Goal: Task Accomplishment & Management: Complete application form

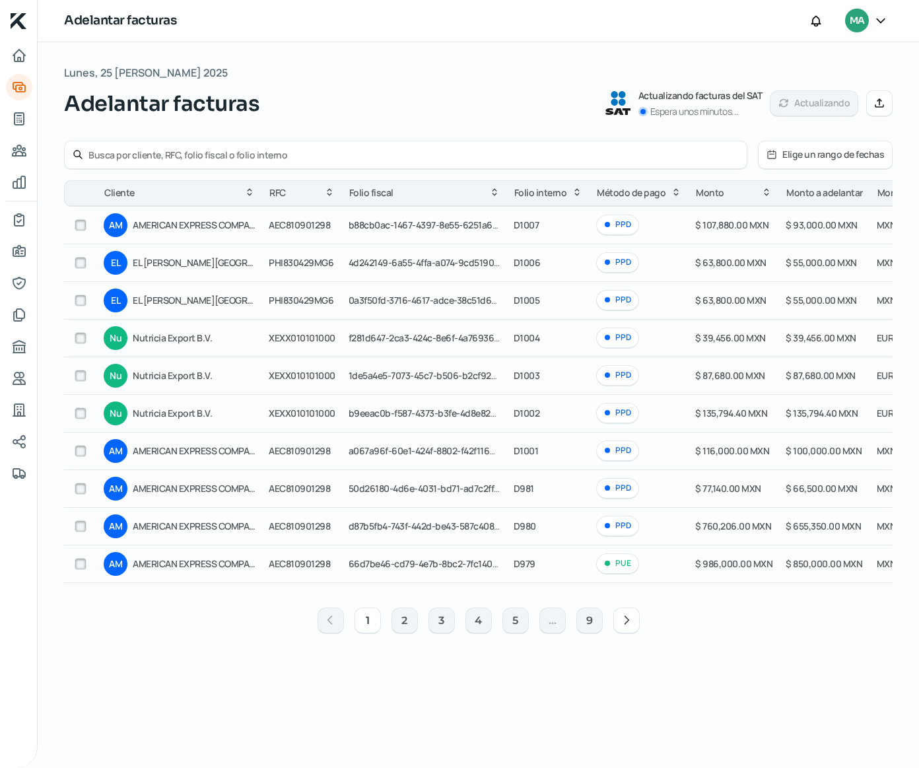
click at [881, 107] on icon at bounding box center [880, 103] width 8 height 8
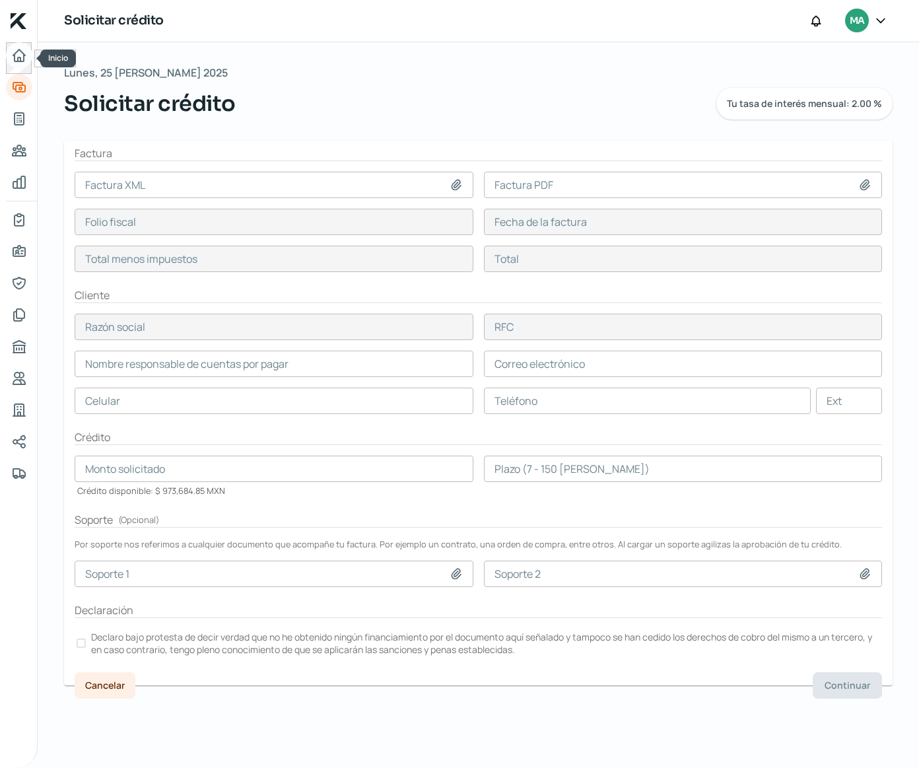
click at [16, 61] on icon "Inicio" at bounding box center [19, 56] width 12 height 12
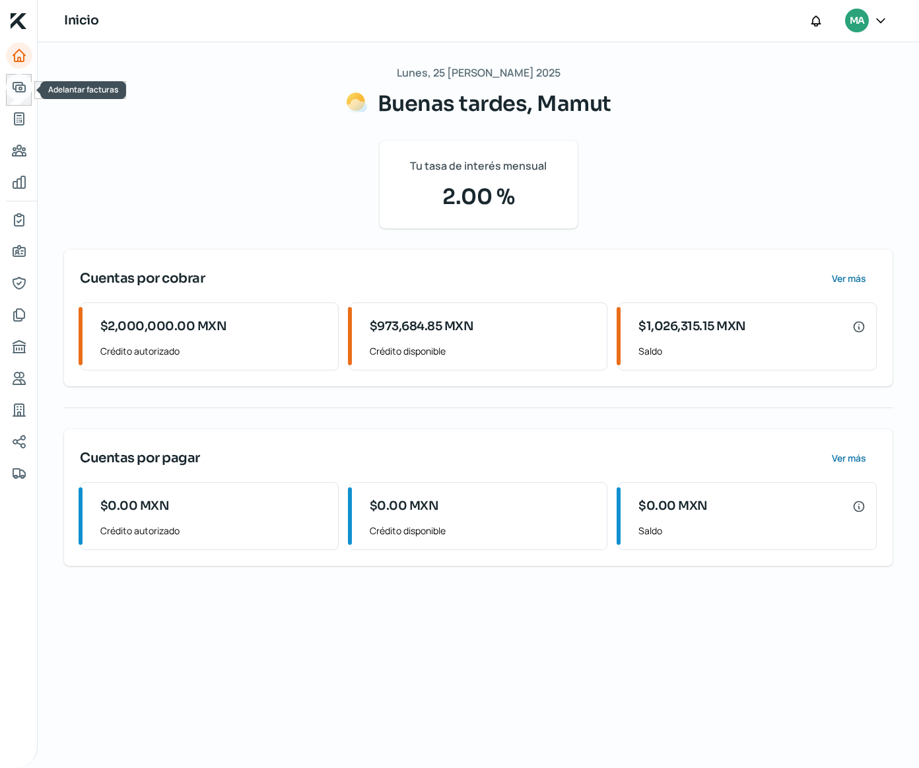
click at [20, 98] on link "Adelantar facturas" at bounding box center [19, 87] width 26 height 26
click at [17, 87] on icon "Adelantar facturas" at bounding box center [19, 87] width 16 height 16
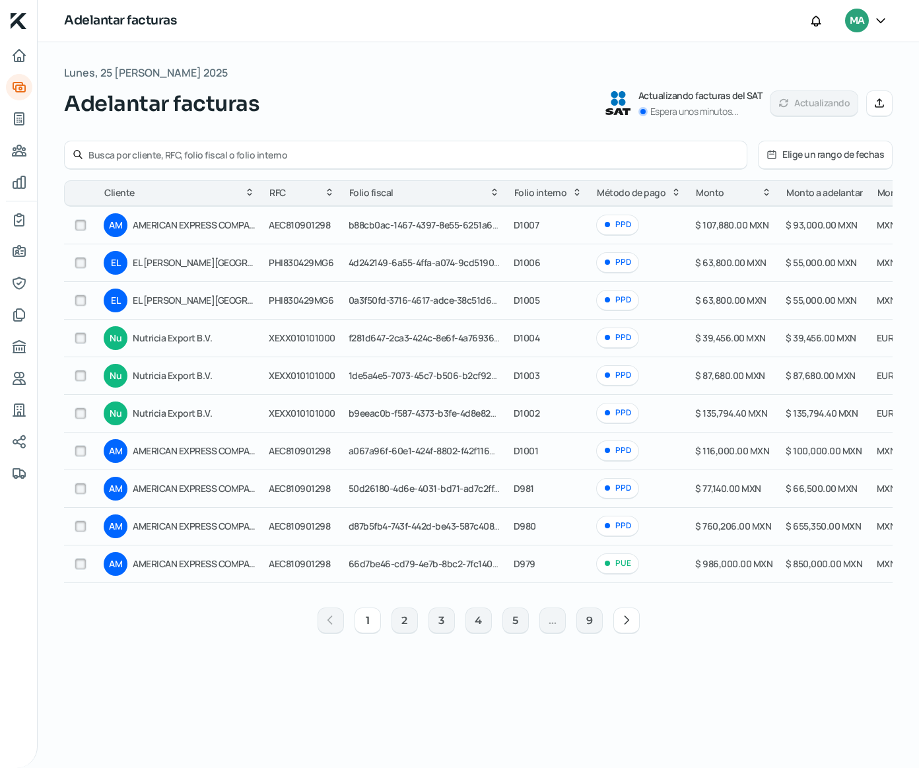
click at [881, 110] on button "Manual" at bounding box center [880, 103] width 26 height 26
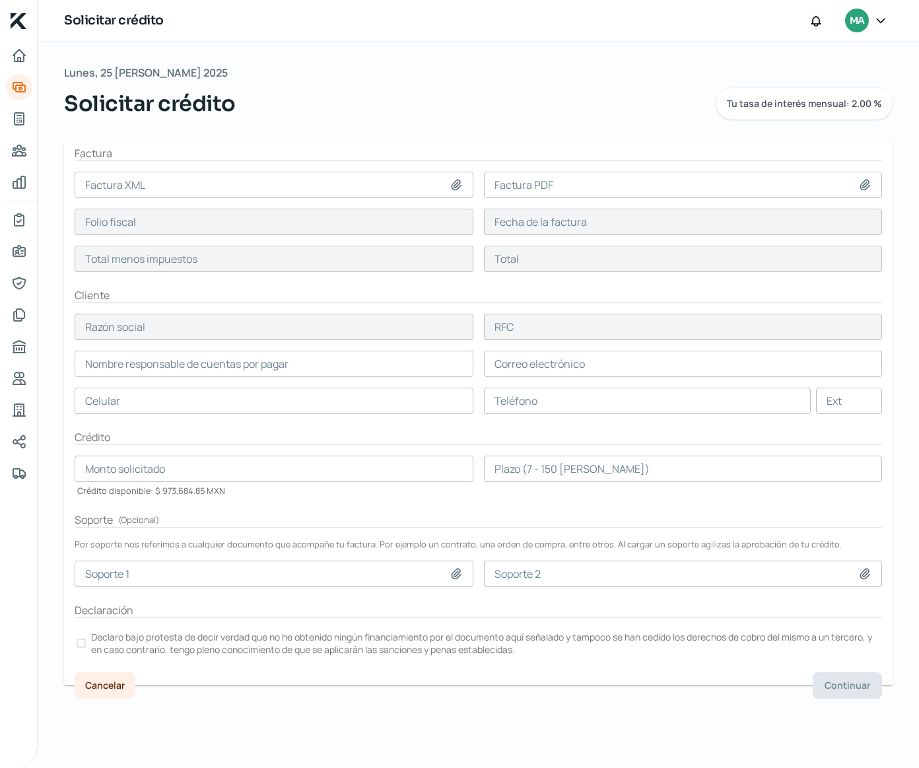
click at [370, 186] on input at bounding box center [274, 185] width 399 height 26
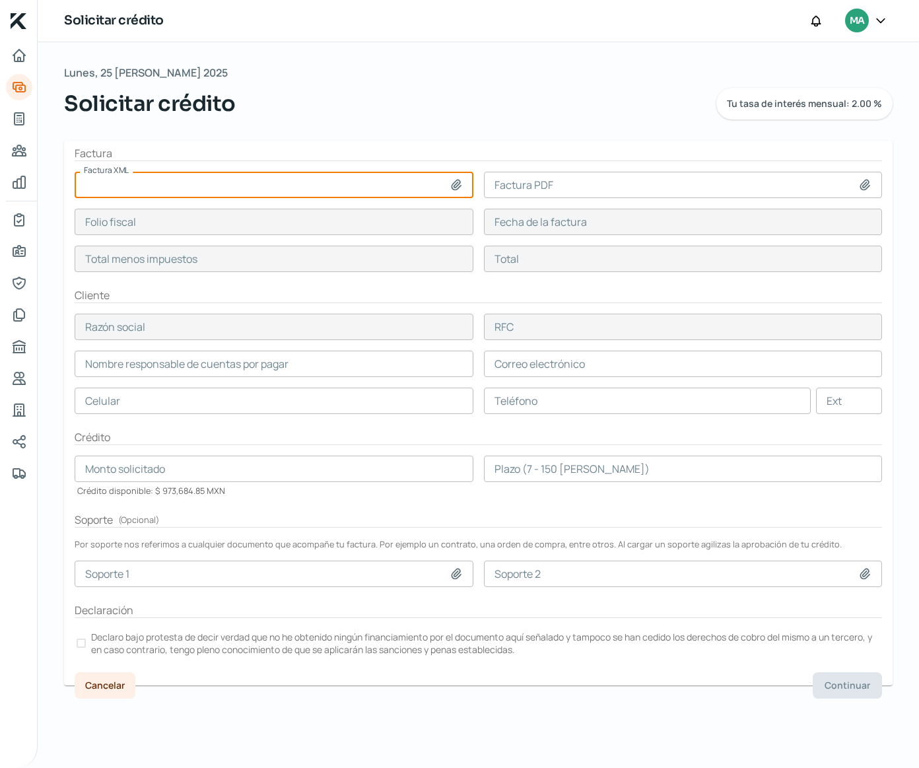
type input "C:\fakepath\D-1008.xml"
type input "D-1008.xml"
click at [571, 194] on input at bounding box center [683, 185] width 399 height 26
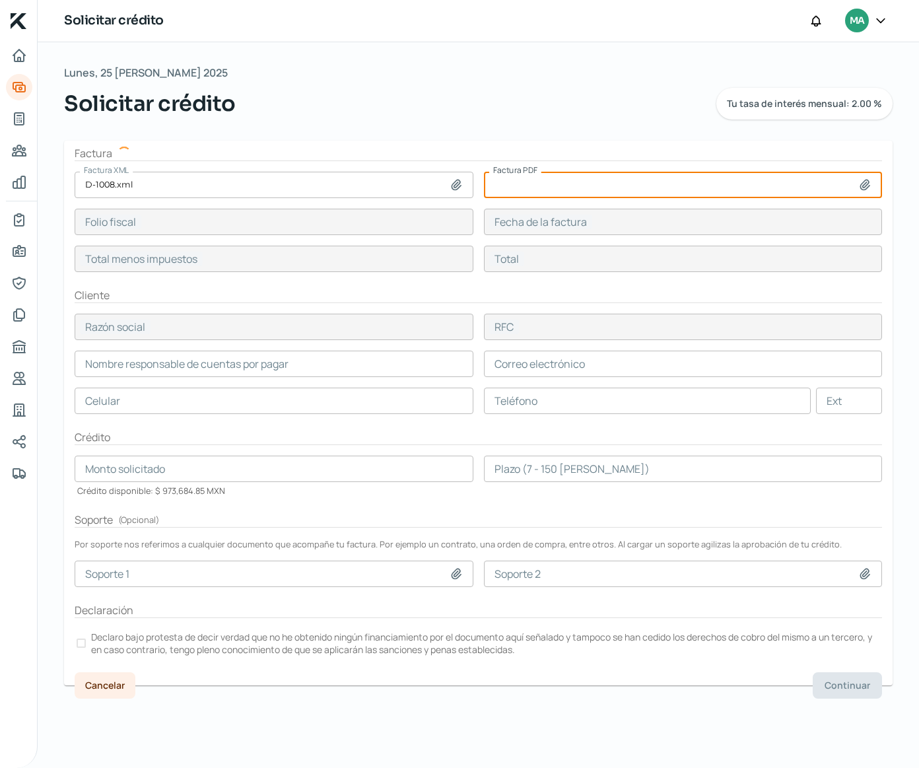
type input "19C1123B-5D20-4514-90D8-8B091A31B9BB"
type input "25 ago, 2025"
type input "779389"
type input "Nutricia Export B.V."
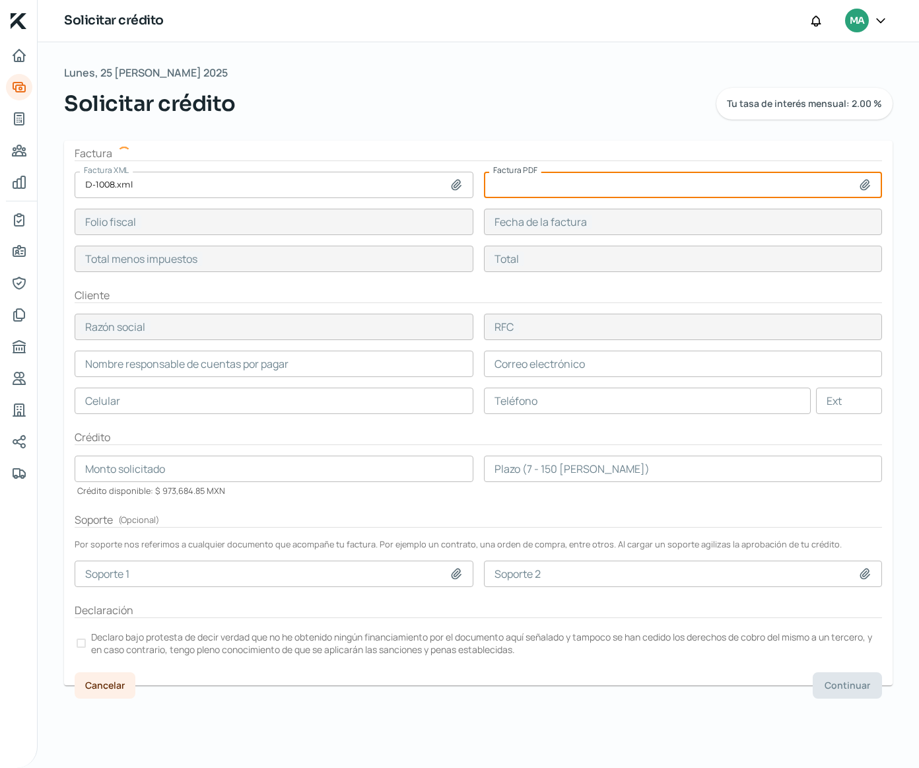
type input "XEXX010101000"
type input "779389"
type input "Yulia Abrosimova"
type input "Yulia.ABROSIMOVA@danone.com"
type input "55 - 1849 - 9867"
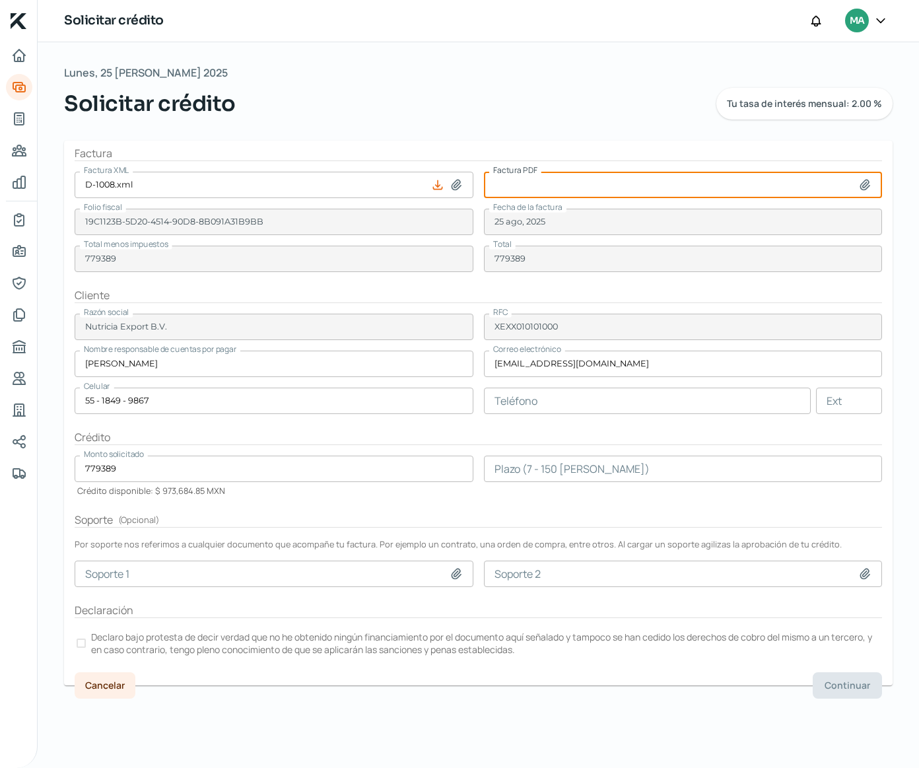
type input "C:\fakepath\D-1008.pdf"
type input "D-1008.pdf"
click at [665, 472] on input "number" at bounding box center [683, 469] width 399 height 26
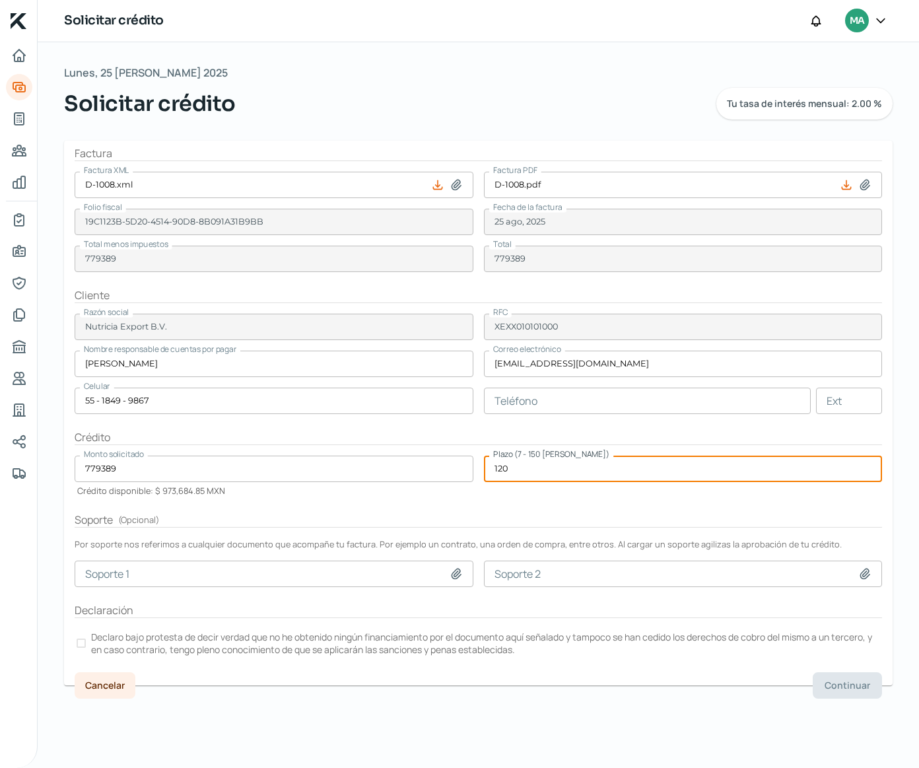
type input "120"
click at [113, 639] on p "Declaro bajo protesta de decir verdad que no he obtenido ningún financiamiento …" at bounding box center [485, 643] width 789 height 25
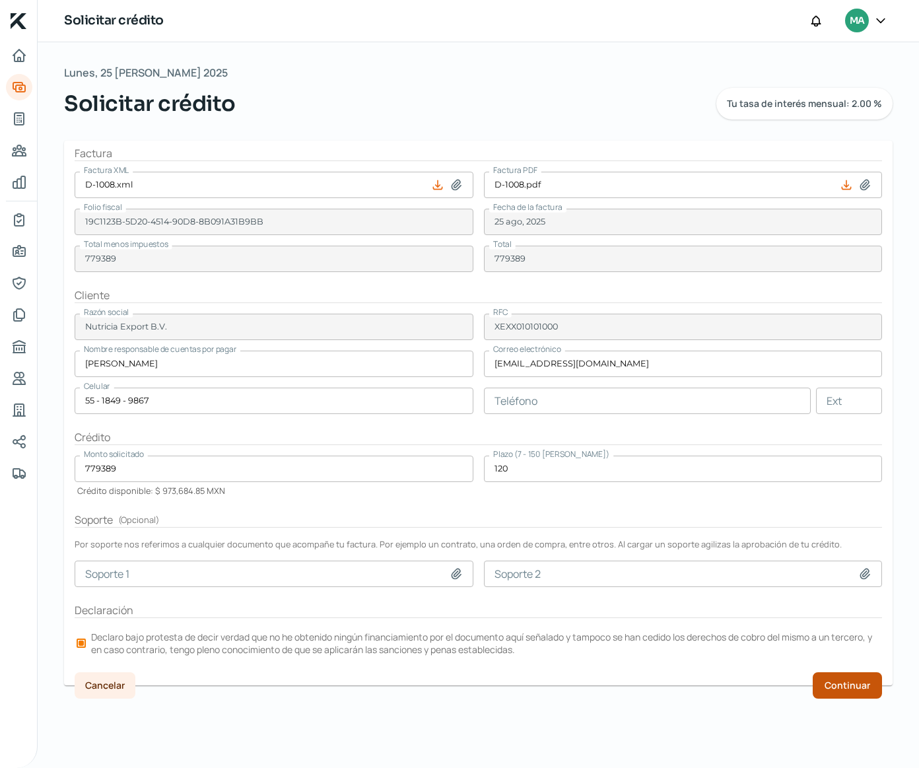
click at [836, 690] on span "Continuar" at bounding box center [848, 685] width 46 height 9
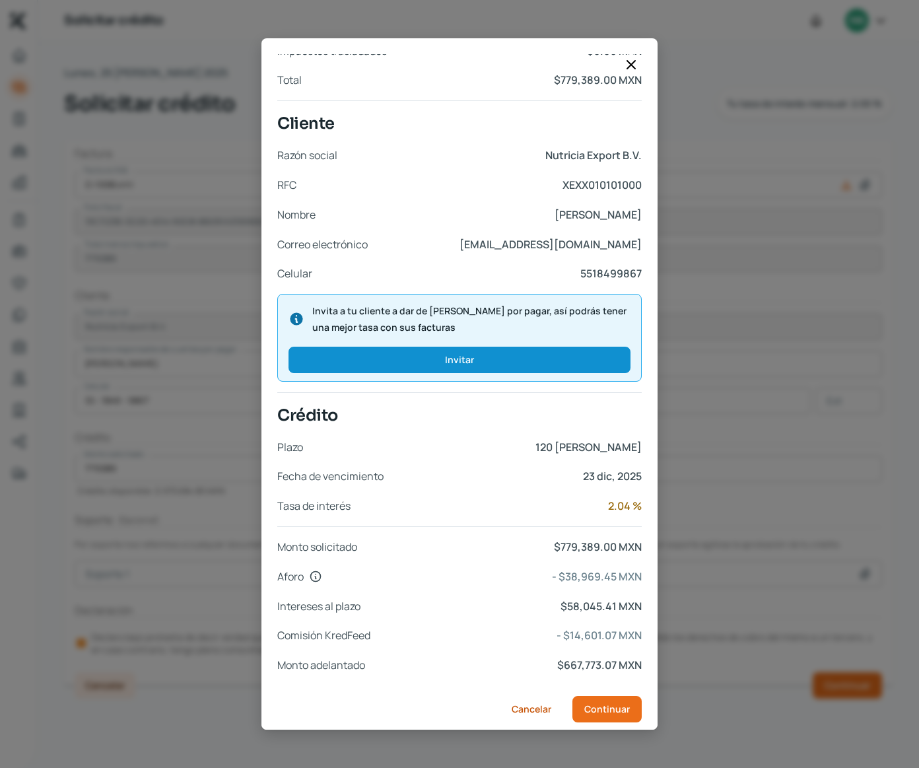
scroll to position [238, 0]
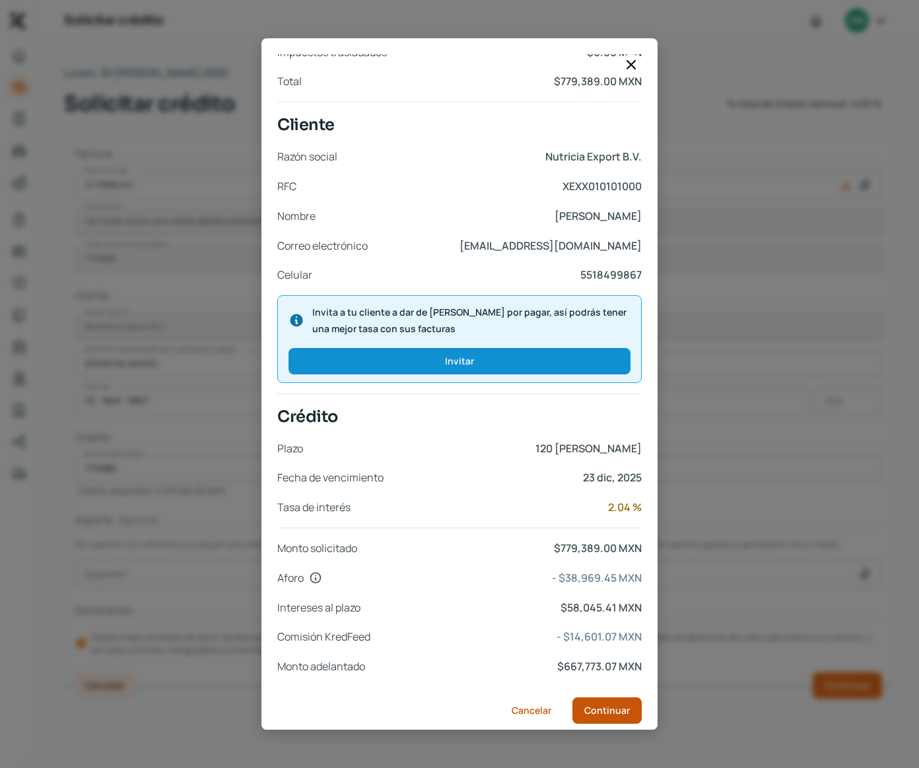
click at [603, 706] on span "Continuar" at bounding box center [608, 710] width 46 height 9
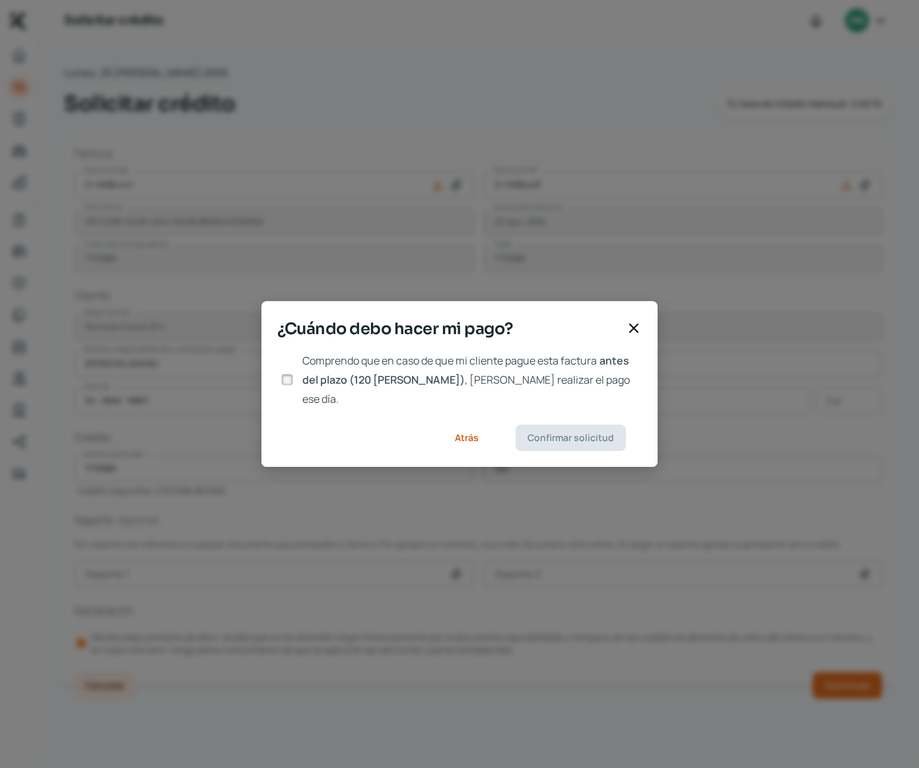
click at [382, 387] on span "antes del plazo (120 días)" at bounding box center [466, 370] width 327 height 34
click at [293, 386] on input "Comprendo que en caso de que mi cliente pague esta factura antes del plazo (120…" at bounding box center [287, 380] width 12 height 12
checkbox input "true"
click at [554, 433] on span "Confirmar solicitud" at bounding box center [571, 437] width 87 height 9
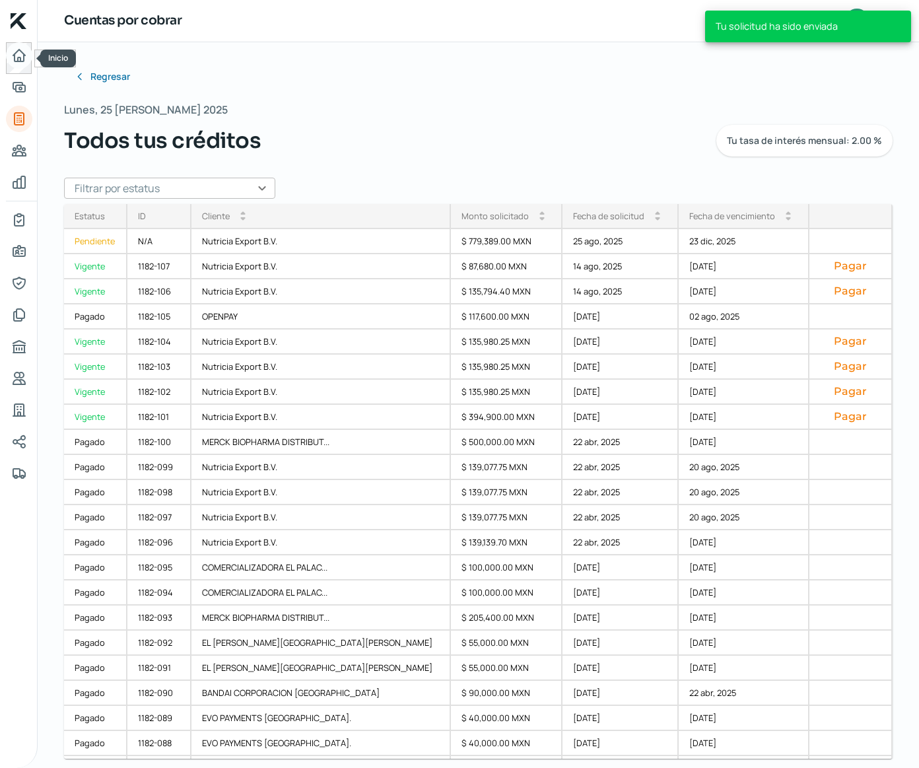
click at [19, 55] on icon "Inicio" at bounding box center [19, 56] width 16 height 16
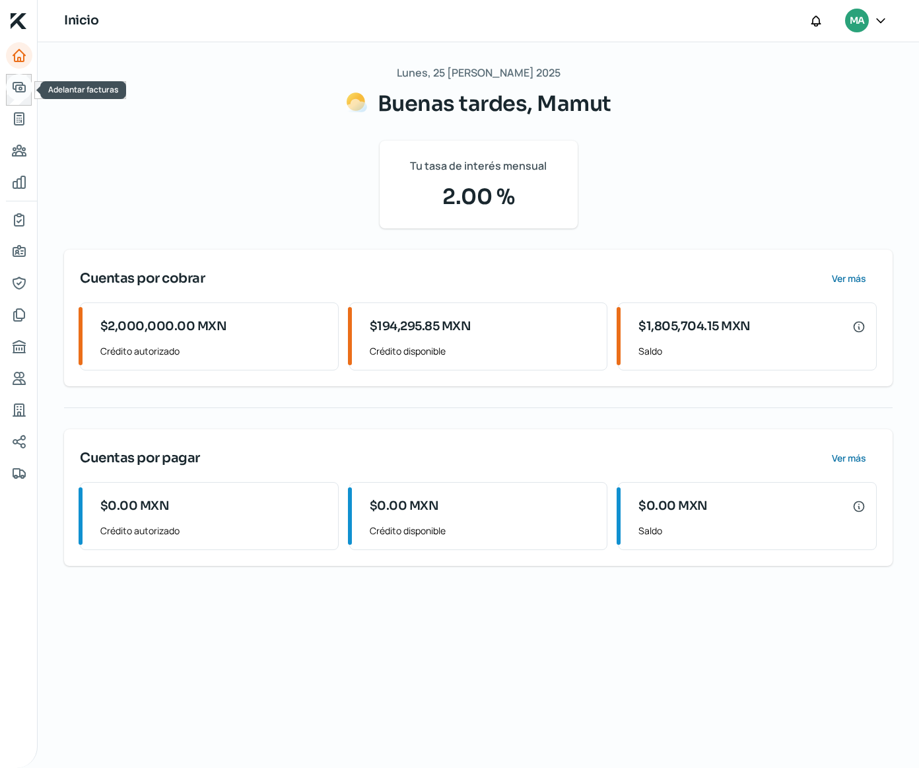
click at [13, 88] on icon "Adelantar facturas" at bounding box center [19, 87] width 12 height 9
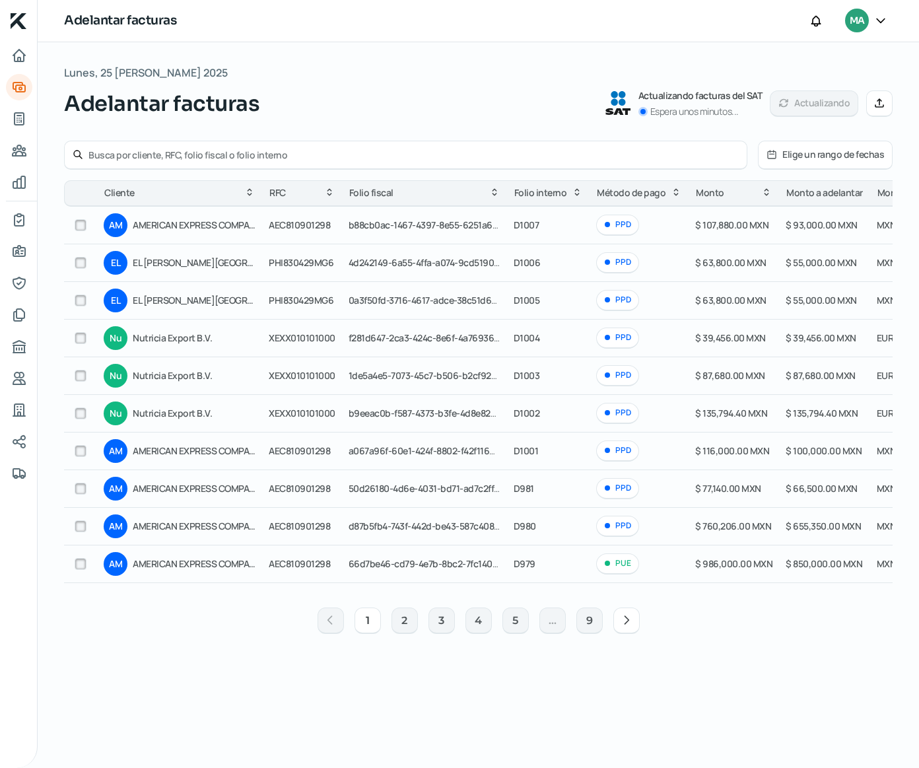
click at [81, 264] on input "checkbox" at bounding box center [81, 263] width 12 height 12
checkbox input "true"
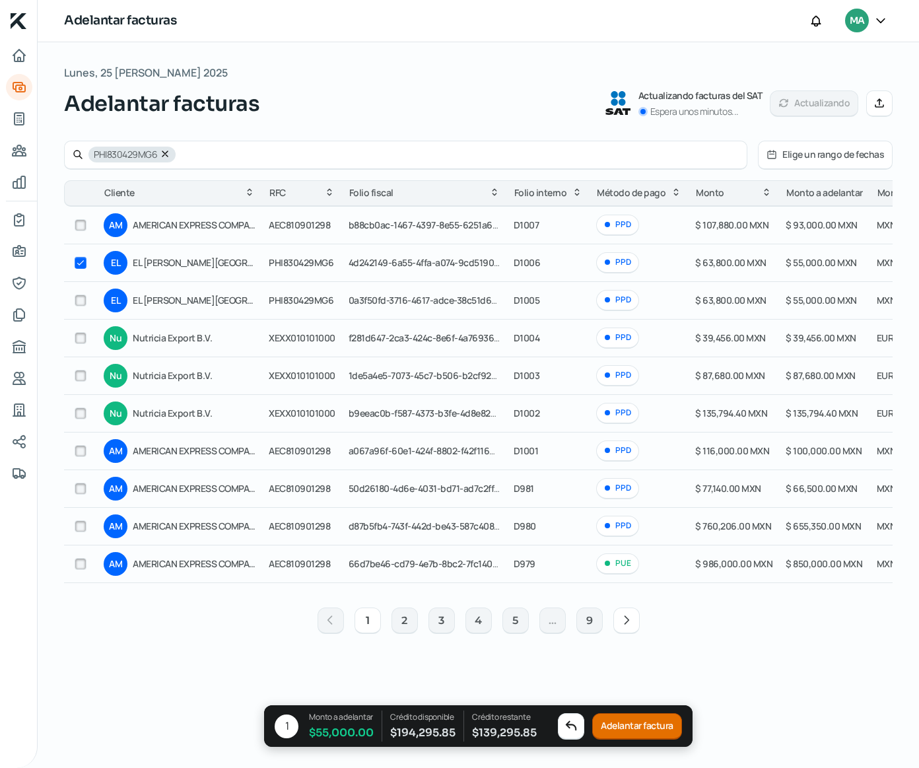
click at [79, 301] on input "checkbox" at bounding box center [81, 301] width 12 height 12
checkbox input "true"
checkbox input "false"
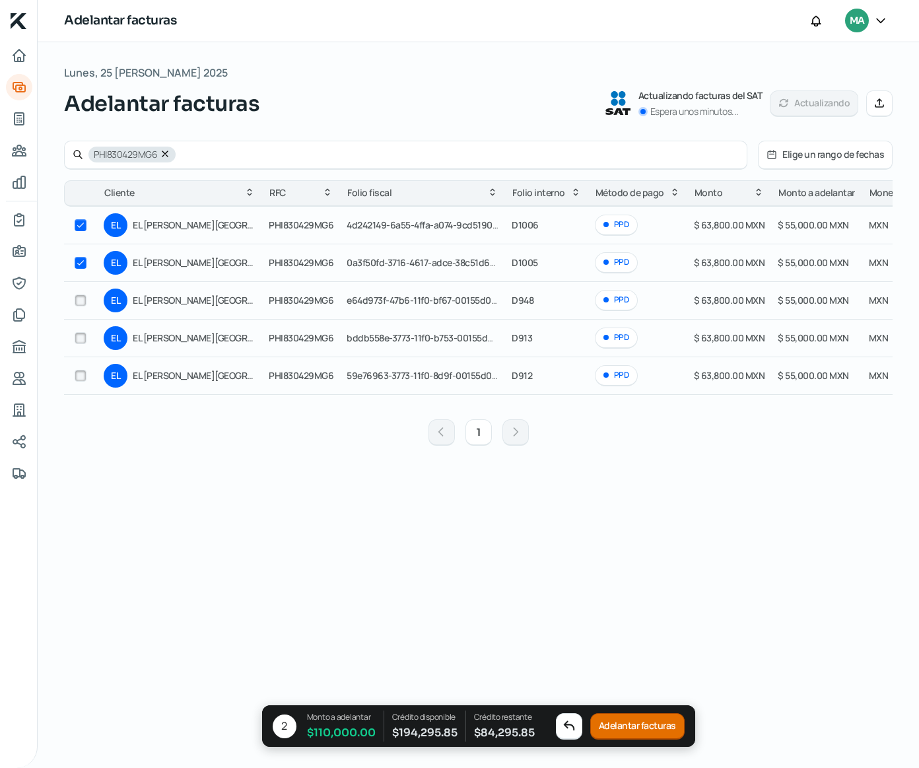
click at [638, 731] on button "Adelantar facturas" at bounding box center [638, 726] width 94 height 26
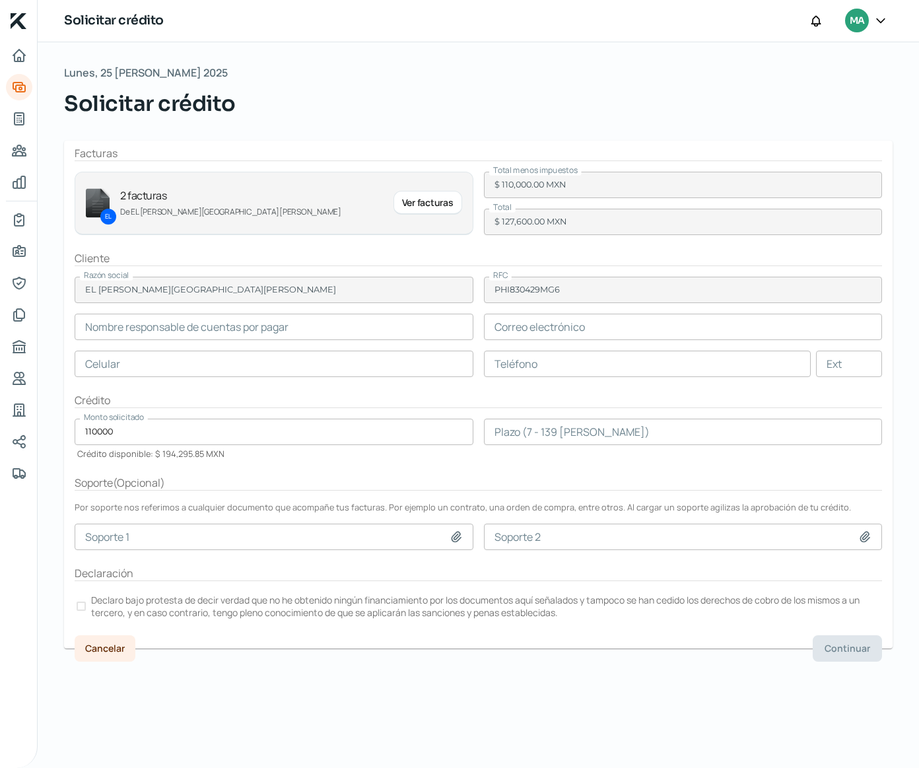
type input "Gloria Molina"
type input "gmolina@ph.com.mx"
type input "55 - 2586 - 6992"
click at [571, 427] on input "number" at bounding box center [683, 432] width 399 height 26
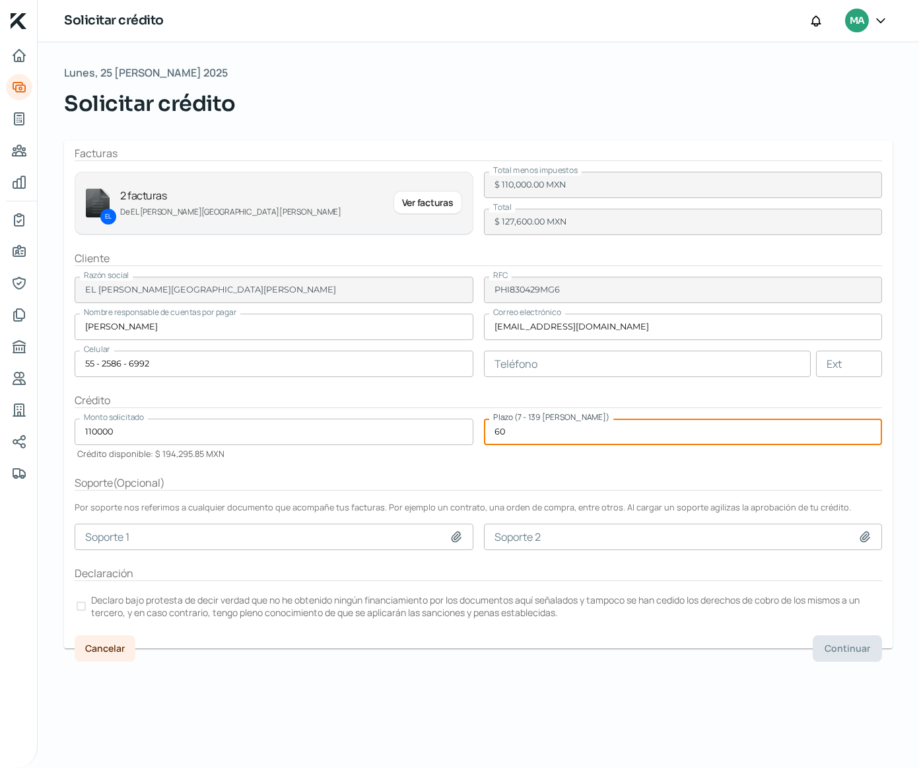
type input "60"
click at [219, 607] on p "Declaro bajo protesta de decir verdad que no he obtenido ningún financiamiento …" at bounding box center [485, 606] width 789 height 25
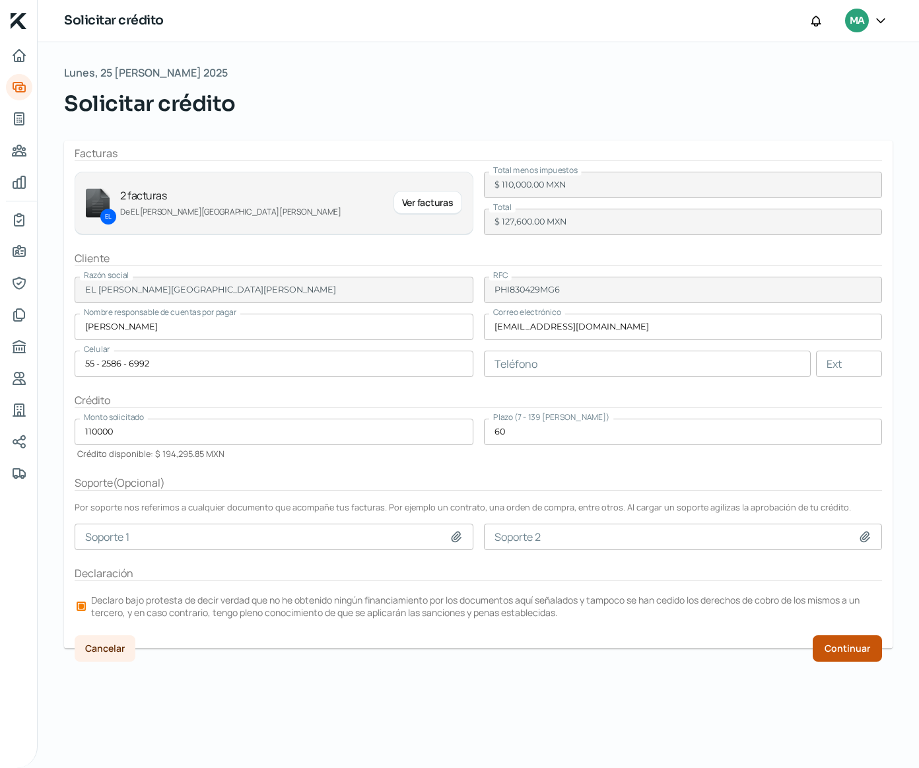
click at [847, 654] on button "Continuar" at bounding box center [847, 648] width 69 height 26
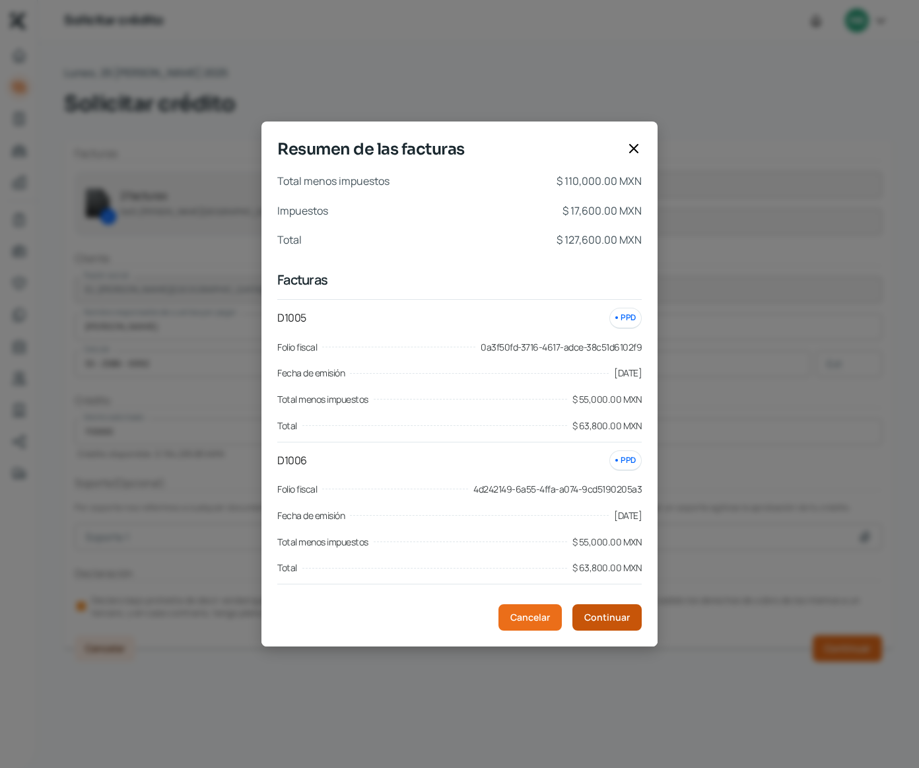
click at [626, 619] on span "Continuar" at bounding box center [608, 617] width 46 height 9
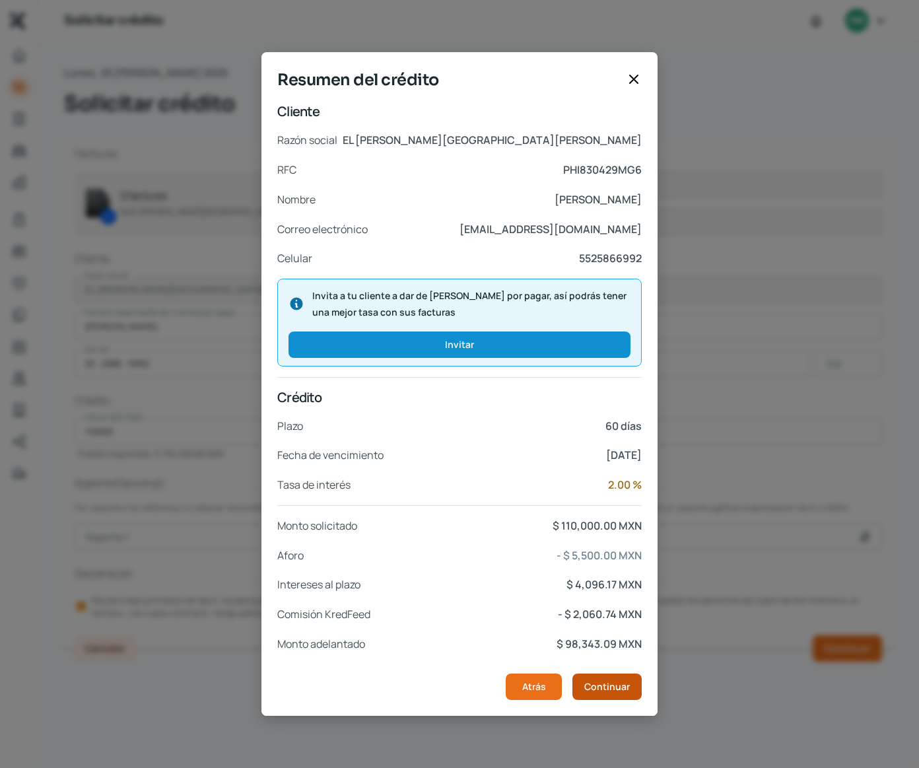
click at [622, 674] on button "Continuar" at bounding box center [607, 687] width 69 height 26
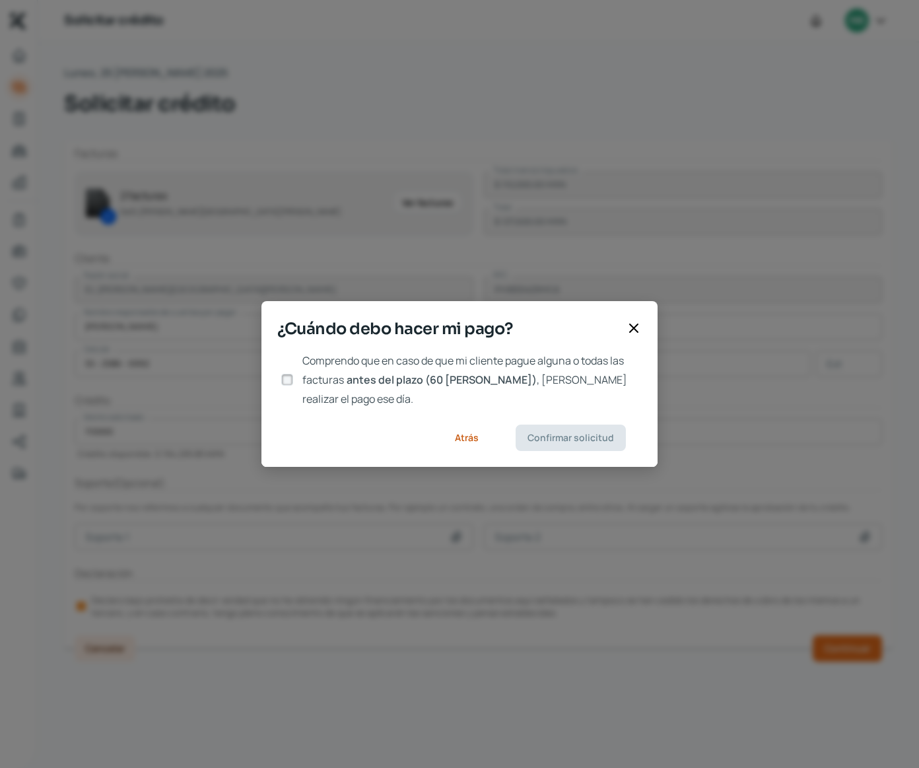
click at [394, 387] on span "antes del plazo (60 días)" at bounding box center [442, 380] width 190 height 15
click at [293, 386] on input "Comprendo que en caso de que mi cliente pague alguna o todas las facturas antes…" at bounding box center [287, 380] width 12 height 12
checkbox input "true"
click at [584, 437] on button "Confirmar solicitud" at bounding box center [571, 438] width 110 height 26
